Goal: Task Accomplishment & Management: Complete application form

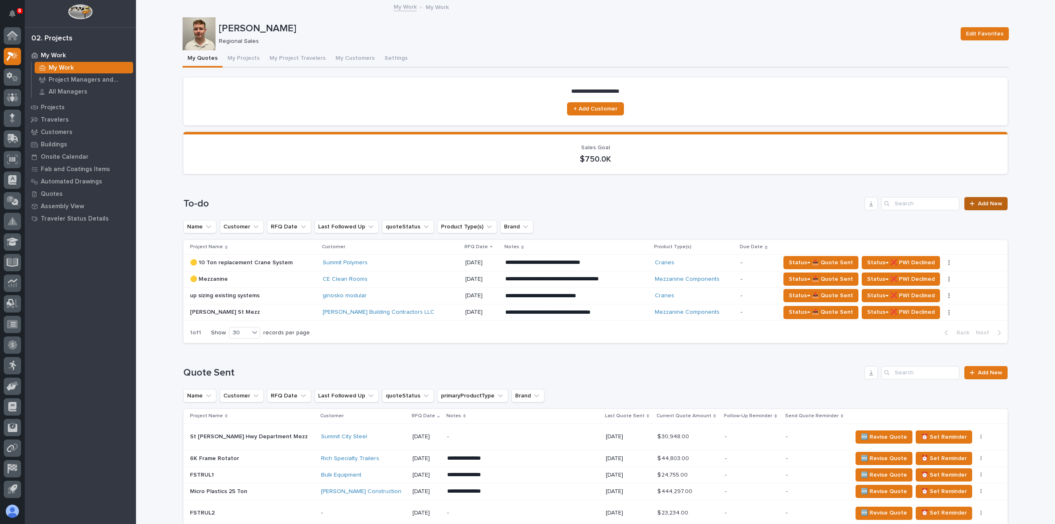
click at [987, 206] on span "Add New" at bounding box center [989, 204] width 24 height 6
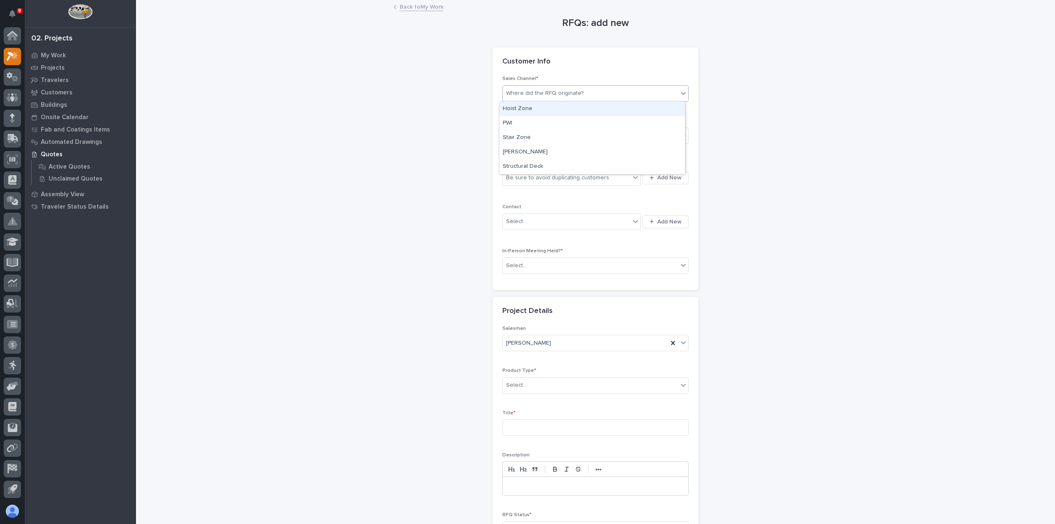
click at [543, 96] on div "Where did the RFQ originate?" at bounding box center [544, 93] width 77 height 9
click at [556, 123] on div "PWI" at bounding box center [591, 123] width 185 height 14
click at [561, 139] on div "Select..." at bounding box center [590, 136] width 175 height 14
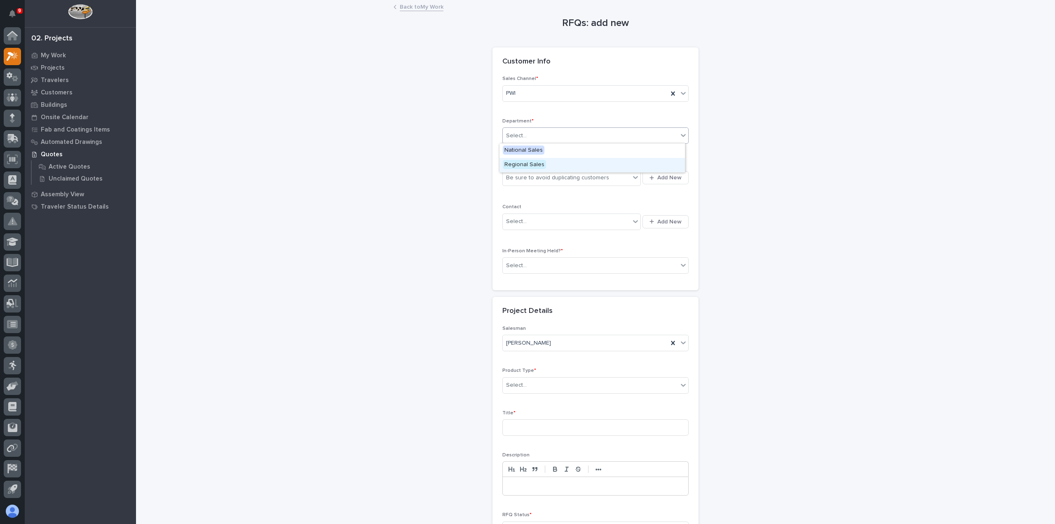
click at [559, 164] on div "Regional Sales" at bounding box center [591, 165] width 185 height 14
click at [559, 181] on div "Be sure to avoid duplicating customers" at bounding box center [557, 177] width 103 height 9
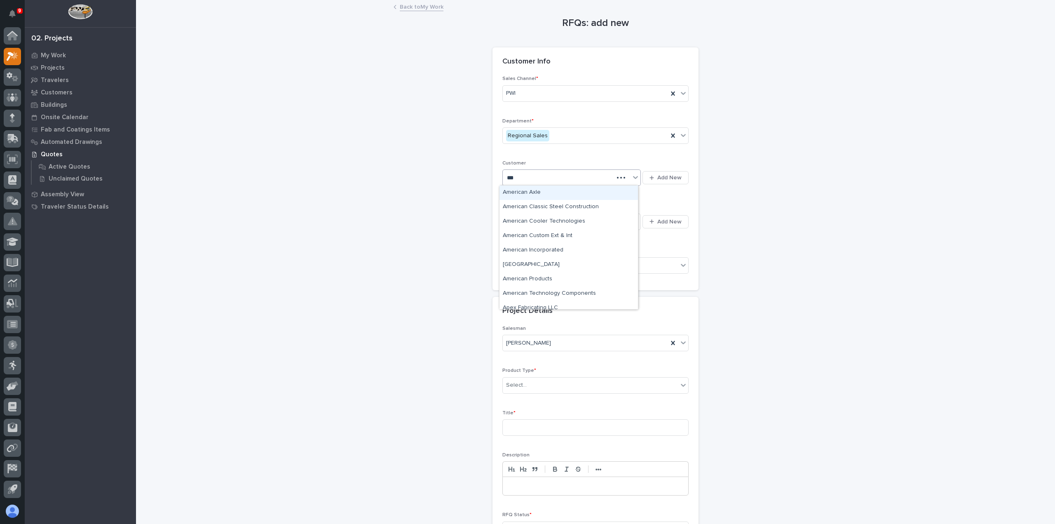
type input "****"
click at [565, 281] on div "Rich Specialty Trailers" at bounding box center [568, 279] width 138 height 14
click at [667, 218] on span "Add New" at bounding box center [669, 221] width 24 height 7
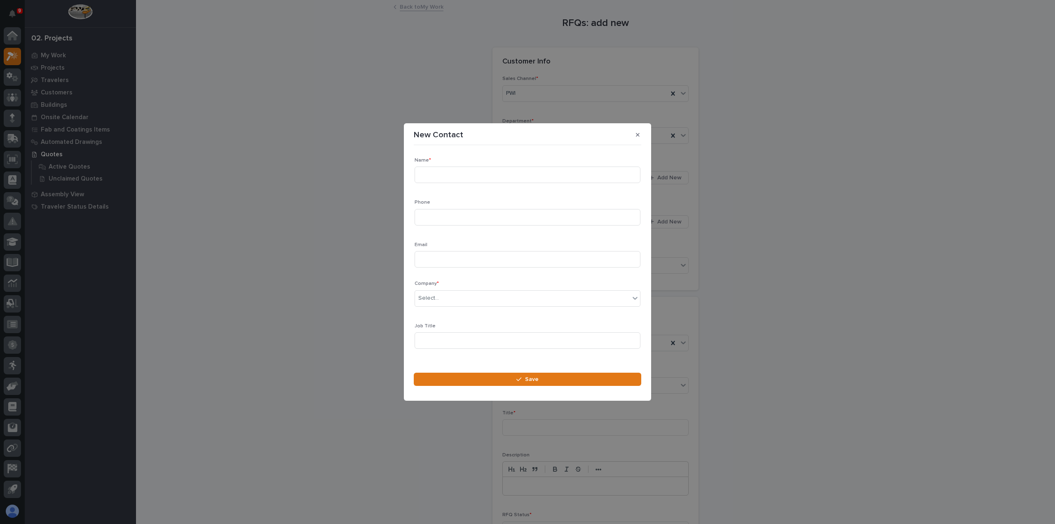
click at [635, 128] on section "New Contact Loading... Saving… Loading... Saving… Loading... Saving… Name * Pho…" at bounding box center [527, 261] width 247 height 277
click at [635, 136] on button "button" at bounding box center [638, 134] width 14 height 13
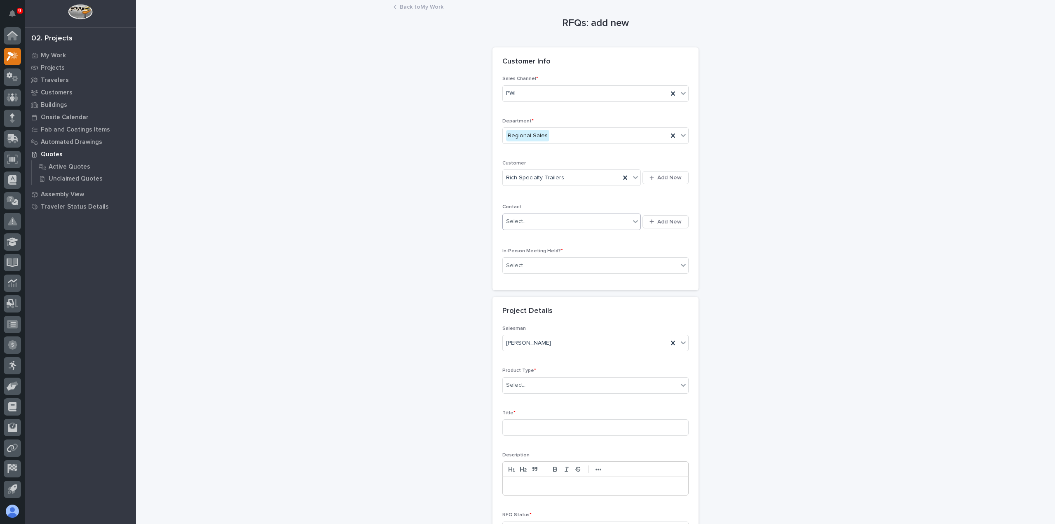
click at [591, 218] on div "Select..." at bounding box center [566, 222] width 127 height 14
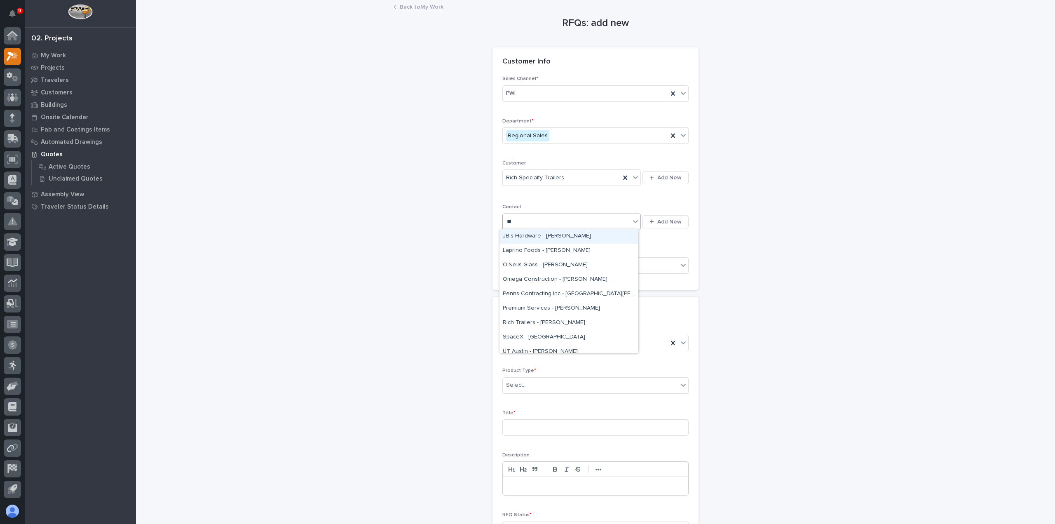
type input "*"
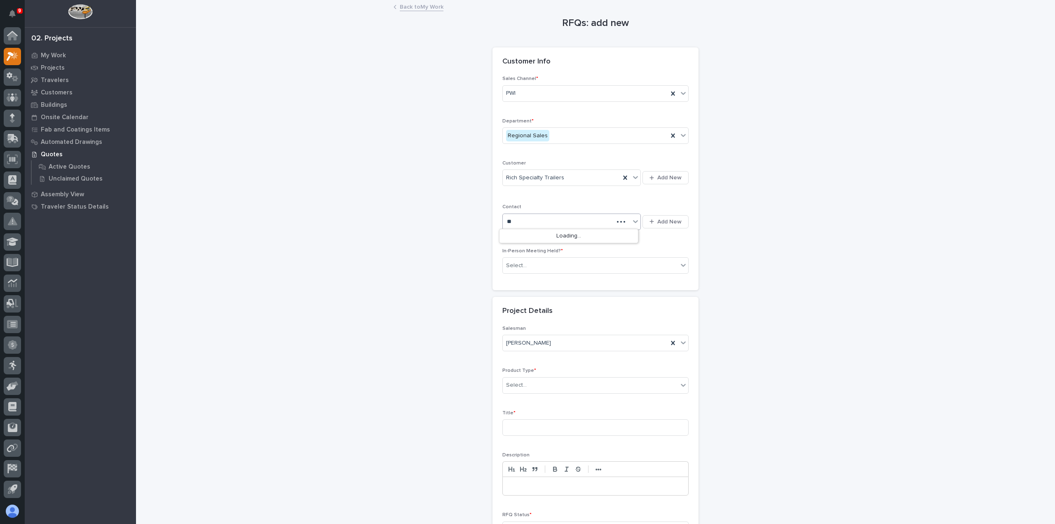
type input "*"
type input "******"
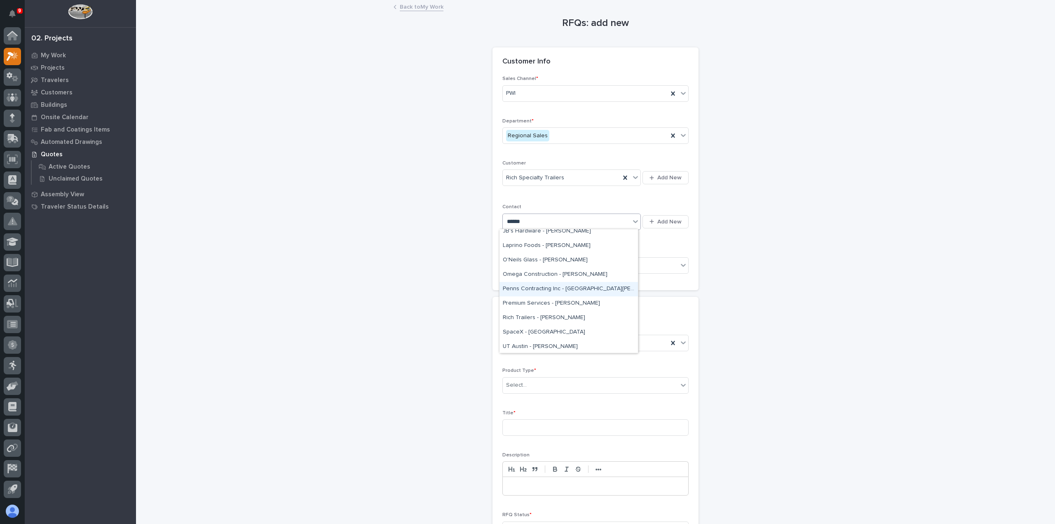
scroll to position [6, 0]
click at [605, 316] on div "Rich Trailers - [PERSON_NAME]" at bounding box center [568, 316] width 138 height 14
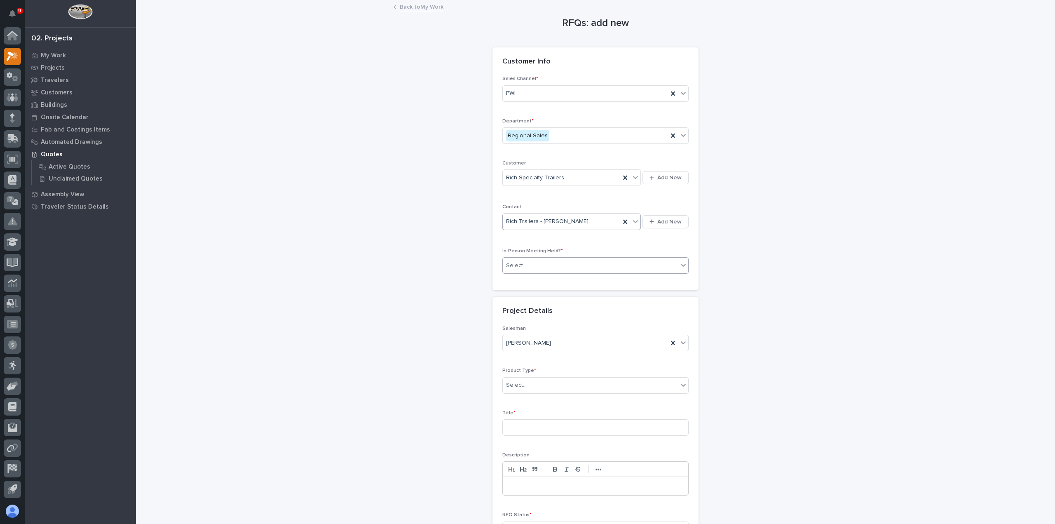
drag, startPoint x: 625, startPoint y: 259, endPoint x: 623, endPoint y: 267, distance: 8.6
click at [625, 259] on div "Select..." at bounding box center [590, 266] width 175 height 14
click at [615, 284] on div "Yes" at bounding box center [591, 279] width 185 height 14
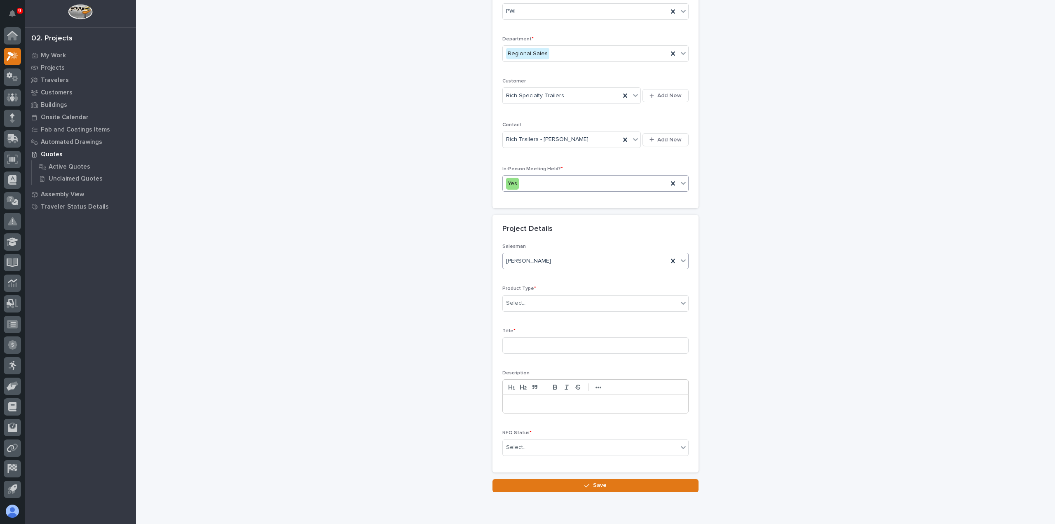
scroll to position [112, 0]
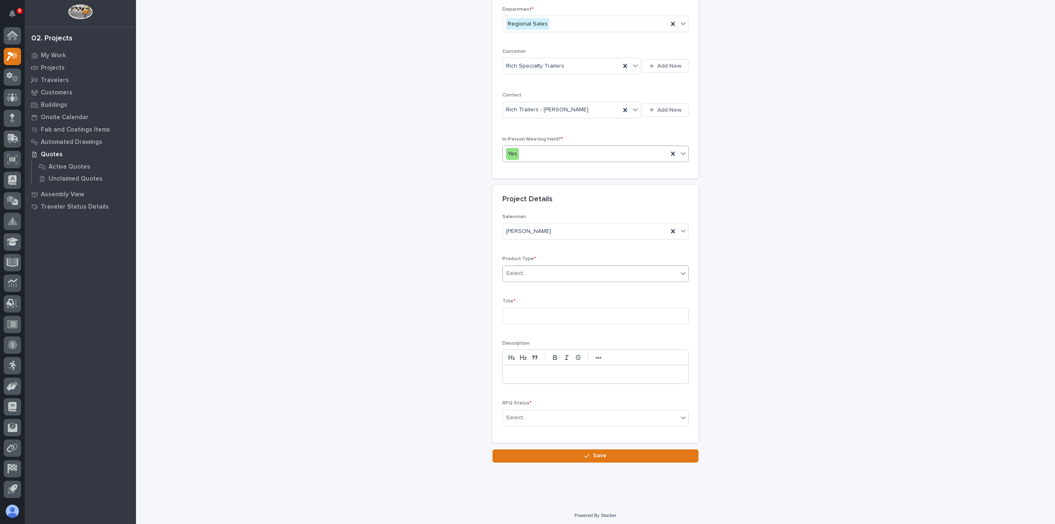
click at [585, 269] on div "Select..." at bounding box center [590, 274] width 175 height 14
click at [588, 303] on div "Cranes" at bounding box center [591, 301] width 185 height 14
click at [592, 316] on input at bounding box center [595, 315] width 186 height 16
type input "A"
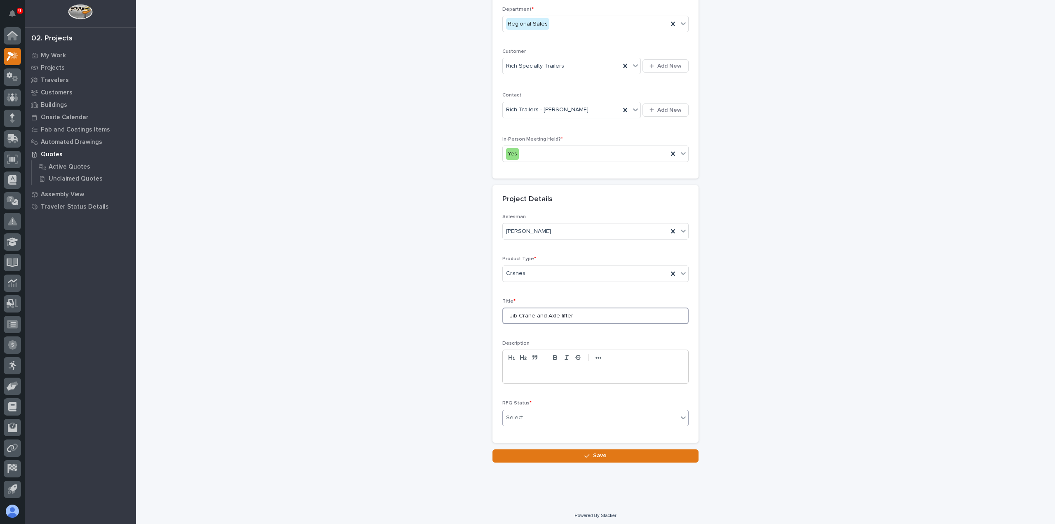
type input "Jib Crane and Axle lifter"
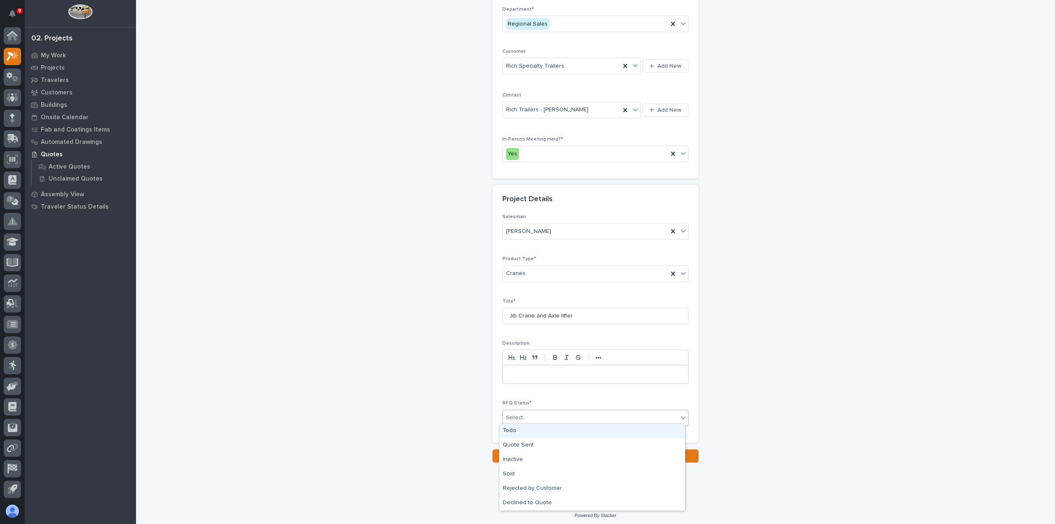
click at [571, 416] on div "Select..." at bounding box center [590, 418] width 175 height 14
click at [570, 430] on div "Todo" at bounding box center [591, 430] width 185 height 14
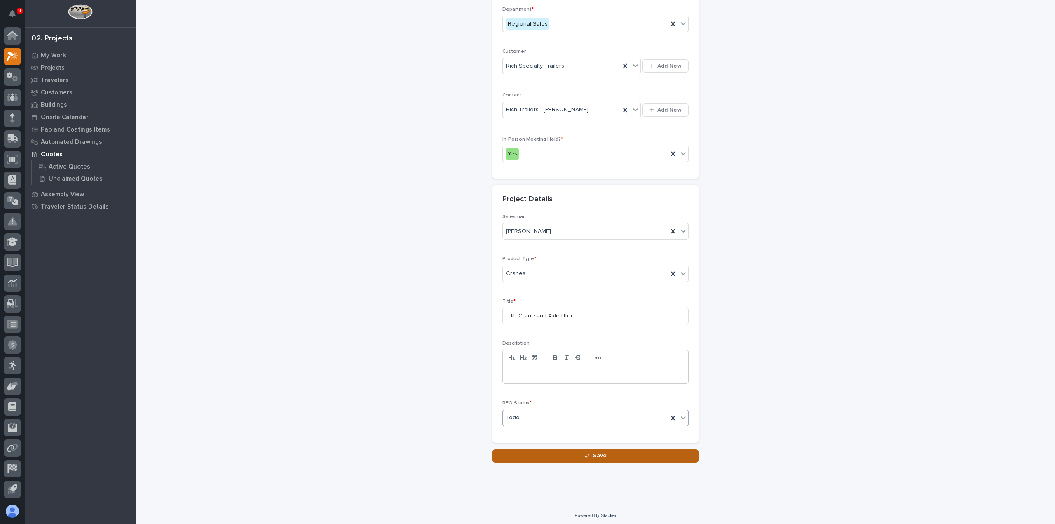
click at [570, 449] on button "Save" at bounding box center [595, 455] width 206 height 13
